Goal: Information Seeking & Learning: Check status

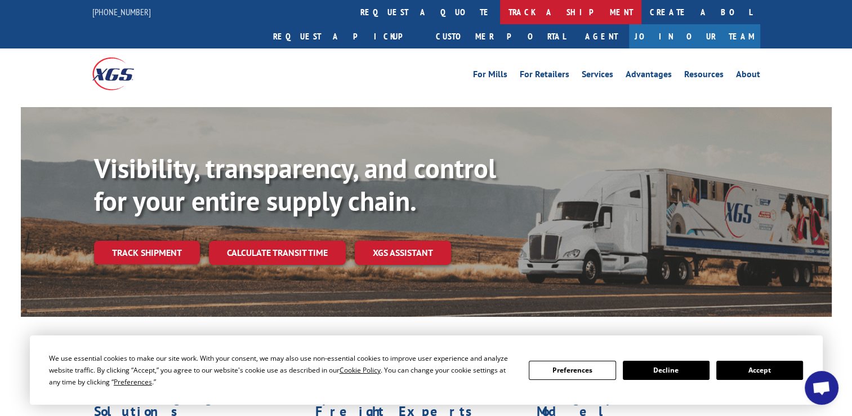
click at [500, 14] on link "track a shipment" at bounding box center [570, 12] width 141 height 24
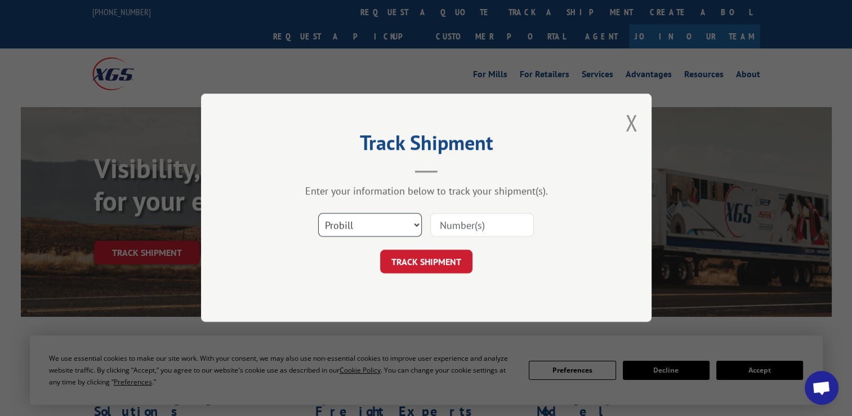
click at [411, 223] on select "Select category... Probill BOL PO" at bounding box center [370, 225] width 104 height 24
select select "bol"
click at [318, 213] on select "Select category... Probill BOL PO" at bounding box center [370, 225] width 104 height 24
click at [439, 225] on input at bounding box center [482, 225] width 104 height 24
paste input "54395248"
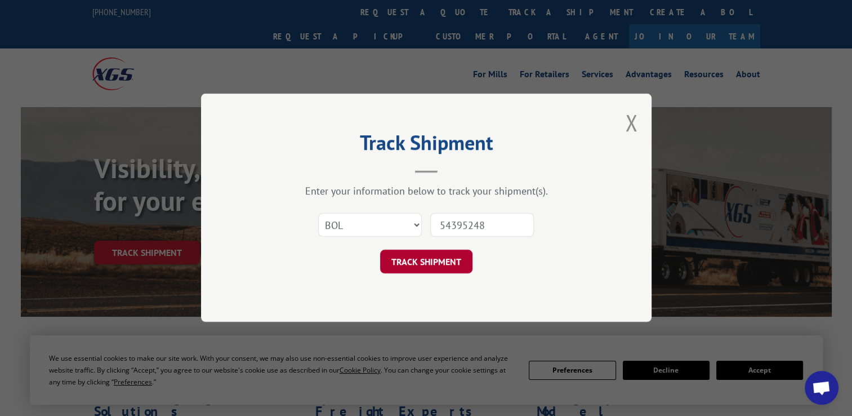
click at [413, 264] on button "TRACK SHIPMENT" at bounding box center [426, 262] width 92 height 24
click at [428, 258] on button "TRACK SHIPMENT" at bounding box center [426, 262] width 92 height 24
click at [494, 229] on input "54395248" at bounding box center [482, 225] width 104 height 24
click at [444, 226] on input "54395248" at bounding box center [482, 225] width 104 height 24
click at [440, 225] on input "54395248" at bounding box center [482, 225] width 104 height 24
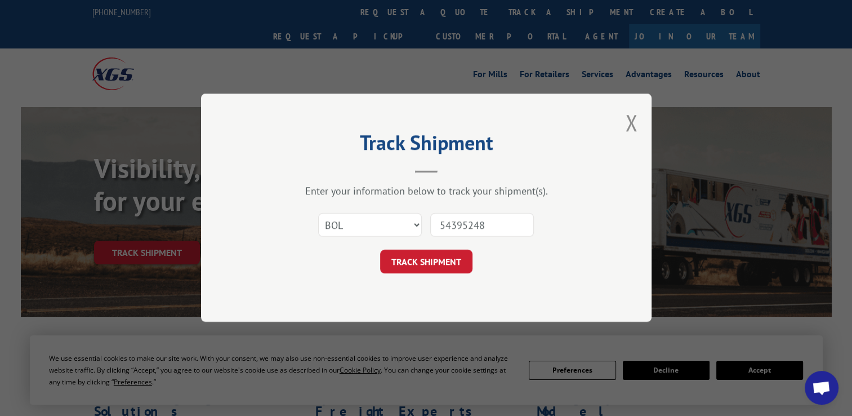
click at [539, 204] on div "Enter your information below to track your shipment(s). Select category... Prob…" at bounding box center [426, 229] width 338 height 89
click at [487, 227] on input "54395248" at bounding box center [482, 225] width 104 height 24
type input "5"
paste input "6025423"
type input "6025423"
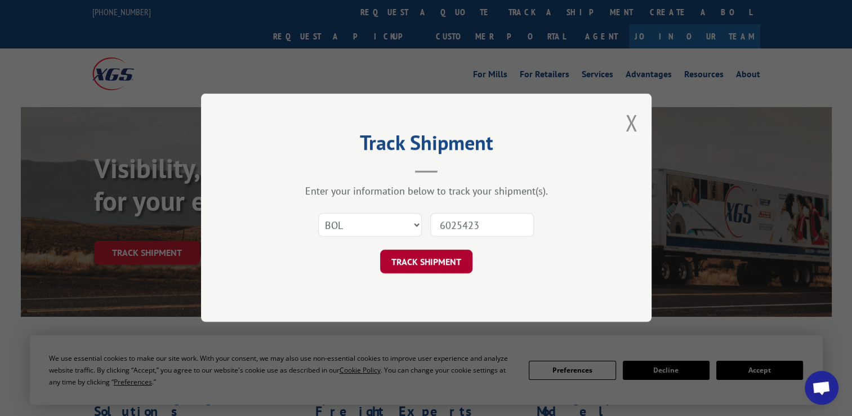
click at [418, 257] on button "TRACK SHIPMENT" at bounding box center [426, 262] width 92 height 24
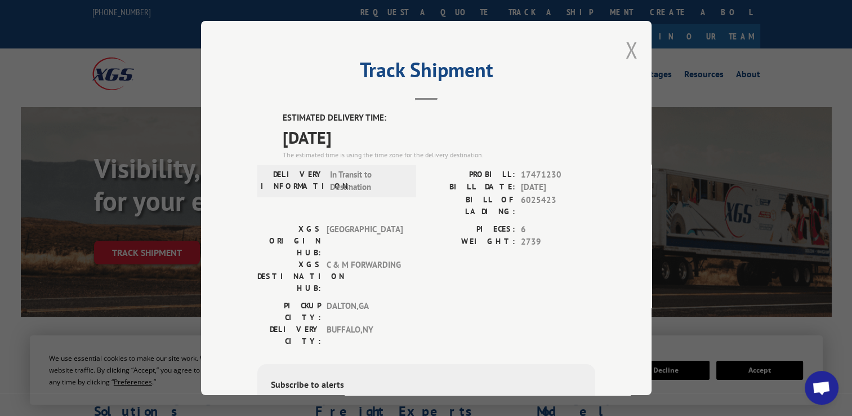
click at [625, 55] on button "Close modal" at bounding box center [631, 50] width 12 height 30
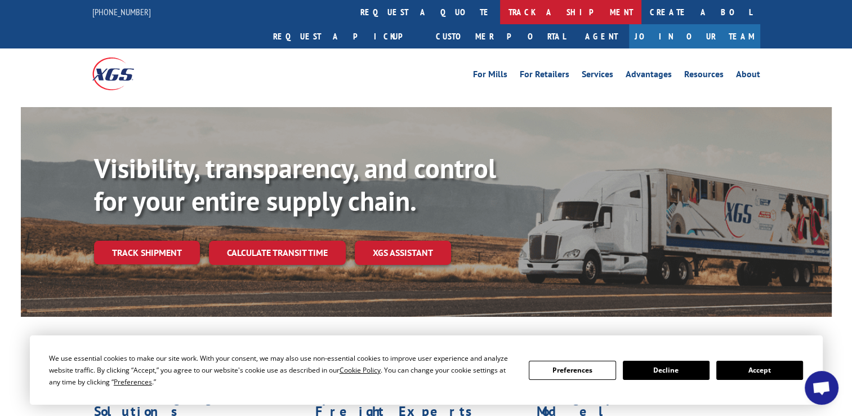
click at [500, 11] on link "track a shipment" at bounding box center [570, 12] width 141 height 24
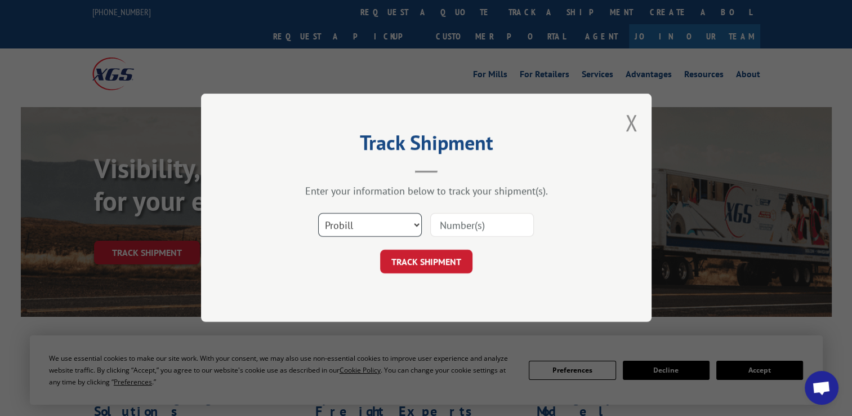
click at [416, 226] on select "Select category... Probill BOL PO" at bounding box center [370, 225] width 104 height 24
select select "bol"
click at [318, 213] on select "Select category... Probill BOL PO" at bounding box center [370, 225] width 104 height 24
click at [437, 229] on input at bounding box center [482, 225] width 104 height 24
paste input "645223"
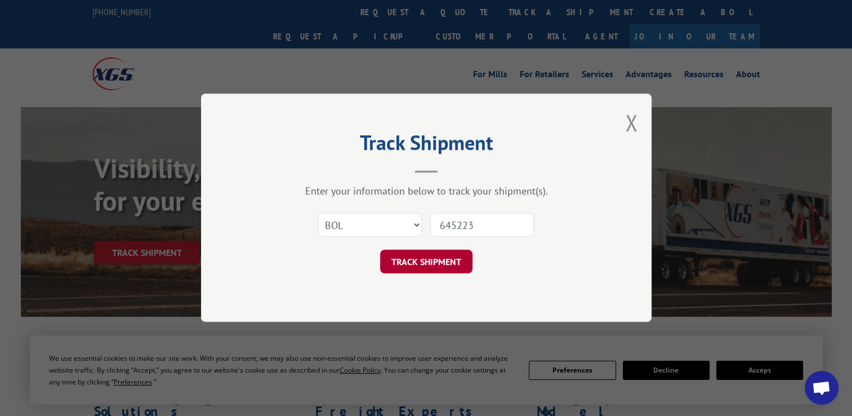
type input "645223"
click at [442, 267] on button "TRACK SHIPMENT" at bounding box center [426, 262] width 92 height 24
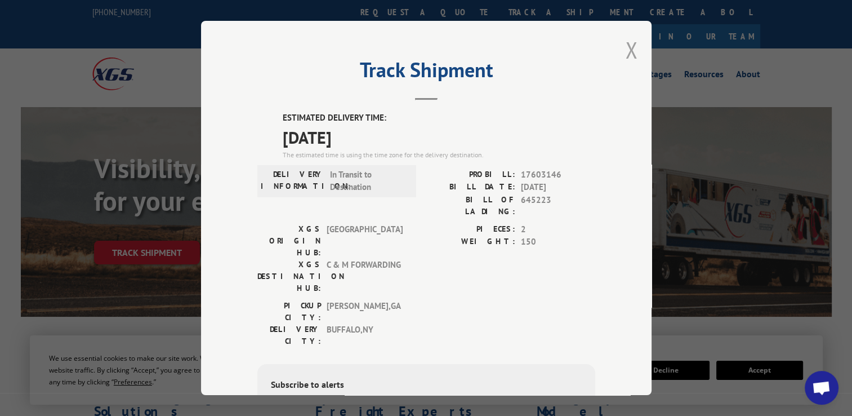
click at [626, 48] on button "Close modal" at bounding box center [631, 50] width 12 height 30
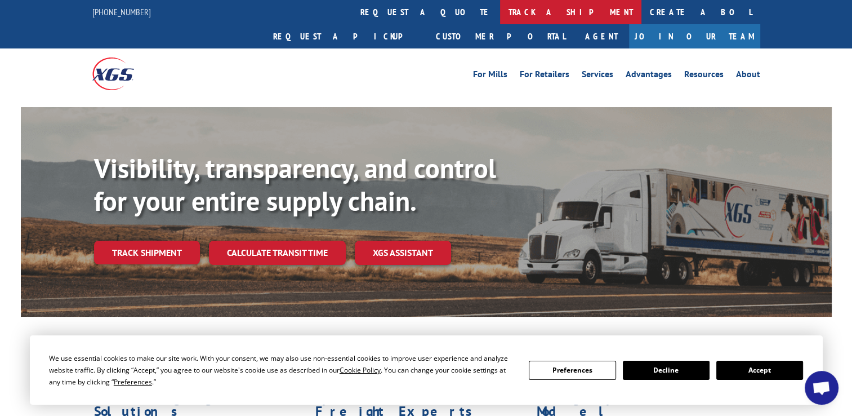
click at [500, 10] on link "track a shipment" at bounding box center [570, 12] width 141 height 24
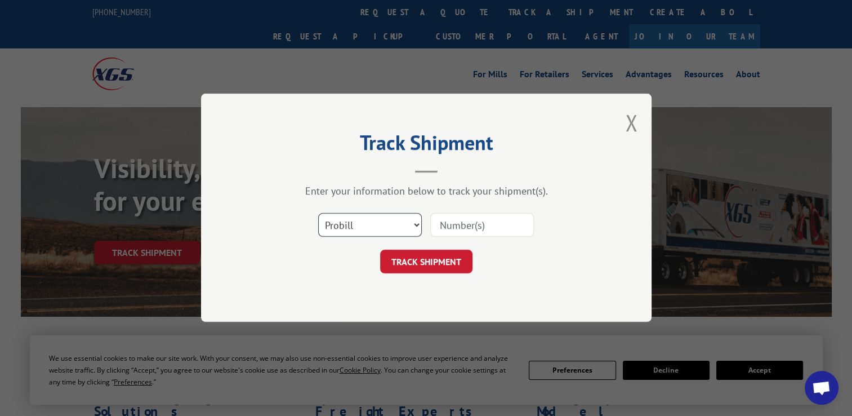
click at [414, 224] on select "Select category... Probill BOL PO" at bounding box center [370, 225] width 104 height 24
select select "bol"
click at [318, 213] on select "Select category... Probill BOL PO" at bounding box center [370, 225] width 104 height 24
click at [435, 224] on input at bounding box center [482, 225] width 104 height 24
paste input "6025423"
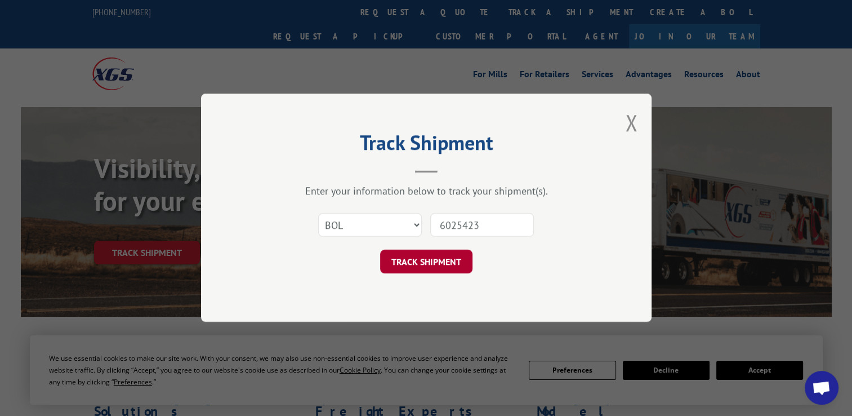
type input "6025423"
click at [430, 264] on button "TRACK SHIPMENT" at bounding box center [426, 262] width 92 height 24
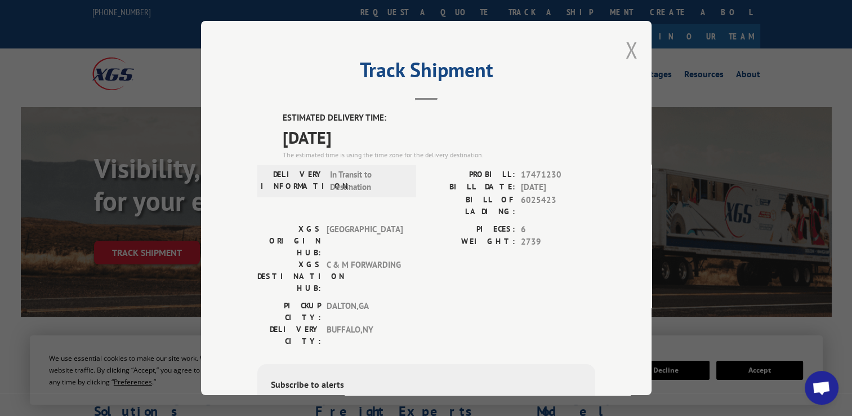
click at [625, 44] on button "Close modal" at bounding box center [631, 50] width 12 height 30
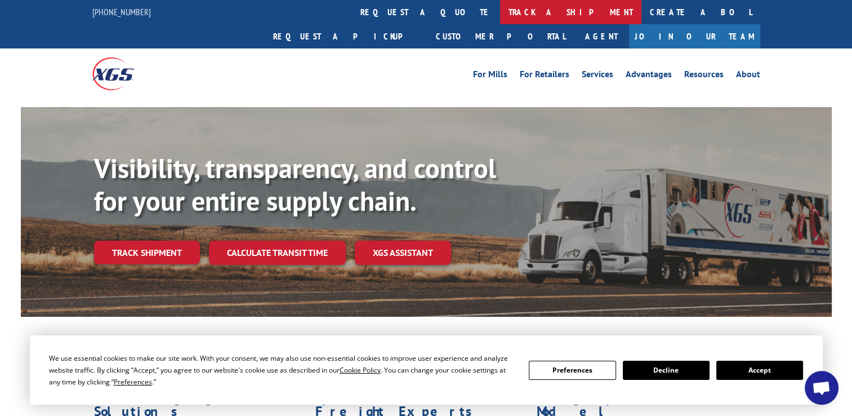
click at [500, 6] on link "track a shipment" at bounding box center [570, 12] width 141 height 24
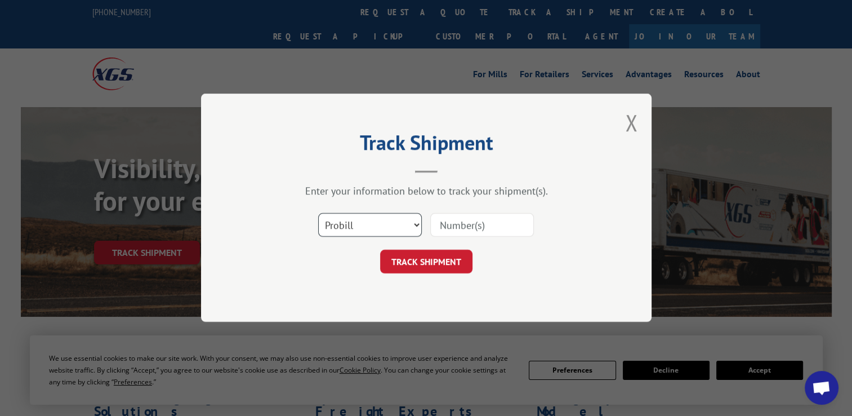
click at [419, 221] on select "Select category... Probill BOL PO" at bounding box center [370, 225] width 104 height 24
select select "bol"
click at [318, 213] on select "Select category... Probill BOL PO" at bounding box center [370, 225] width 104 height 24
click at [439, 229] on input at bounding box center [482, 225] width 104 height 24
paste input "1052891"
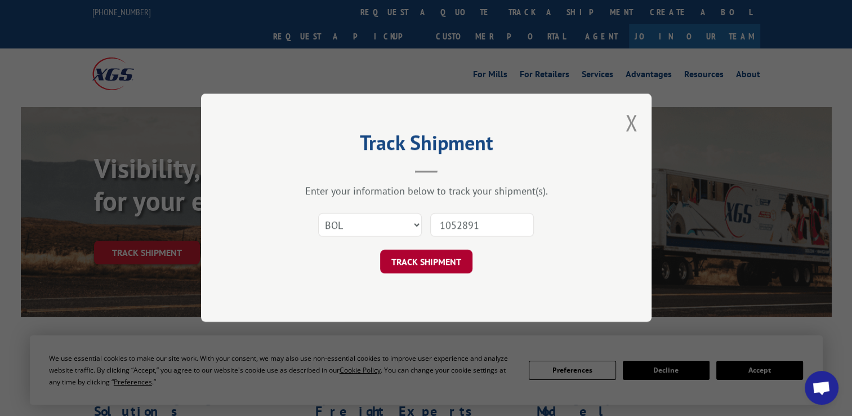
type input "1052891"
click at [420, 260] on button "TRACK SHIPMENT" at bounding box center [426, 262] width 92 height 24
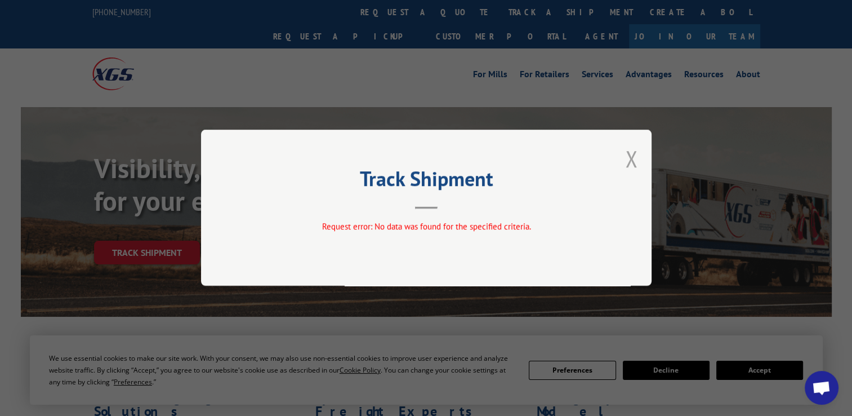
click at [632, 160] on button "Close modal" at bounding box center [631, 159] width 12 height 30
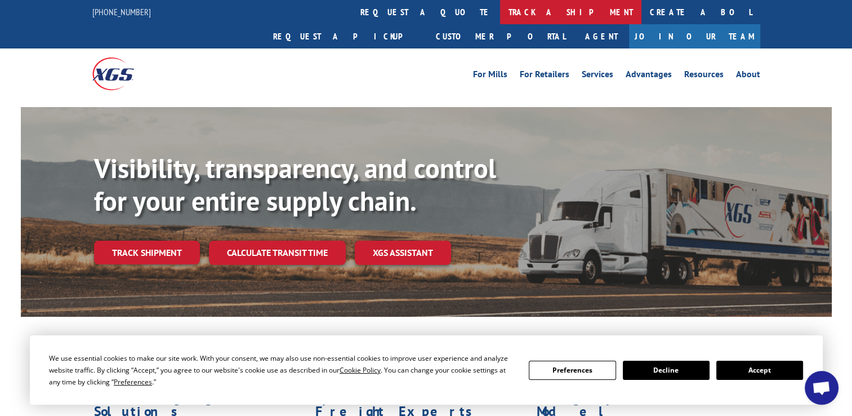
click at [500, 11] on link "track a shipment" at bounding box center [570, 12] width 141 height 24
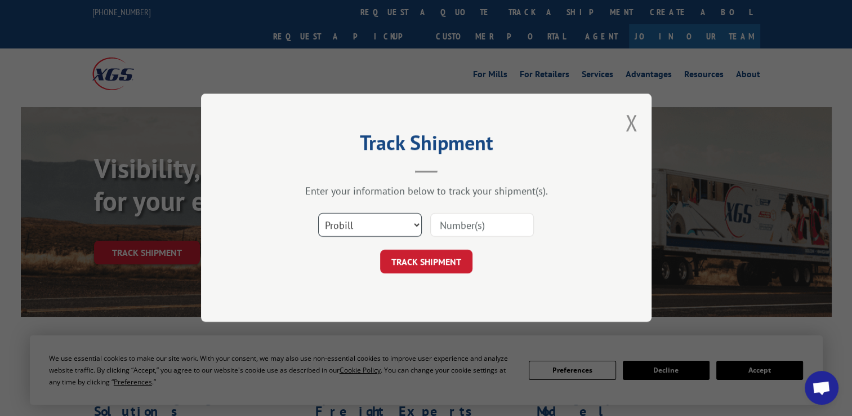
click at [413, 222] on select "Select category... Probill BOL PO" at bounding box center [370, 225] width 104 height 24
select select "bol"
click at [318, 213] on select "Select category... Probill BOL PO" at bounding box center [370, 225] width 104 height 24
click at [435, 225] on input at bounding box center [482, 225] width 104 height 24
paste input "6025423"
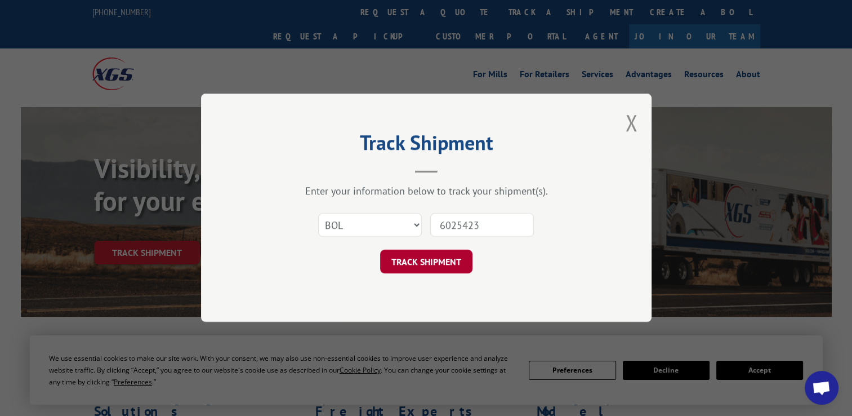
type input "6025423"
click at [418, 258] on button "TRACK SHIPMENT" at bounding box center [426, 262] width 92 height 24
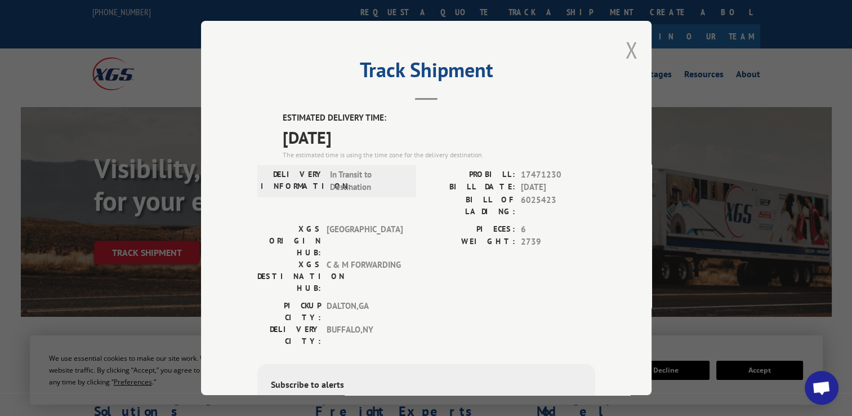
click at [630, 50] on button "Close modal" at bounding box center [631, 50] width 12 height 30
